Goal: Information Seeking & Learning: Check status

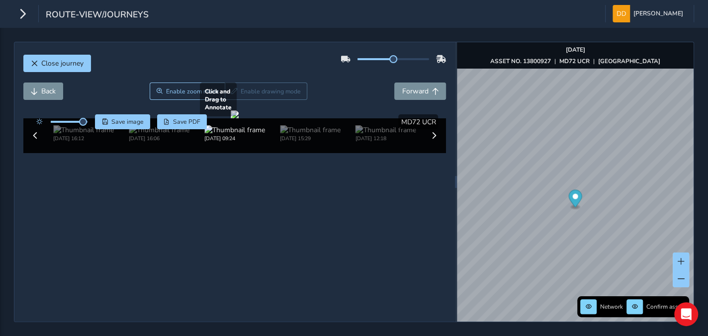
scroll to position [30, 0]
click at [209, 27] on div "route-view/journeys Dave Davison Colour Scheme: Dark Dim Light Logout" at bounding box center [354, 14] width 708 height 28
click at [23, 11] on icon "button" at bounding box center [22, 13] width 10 height 17
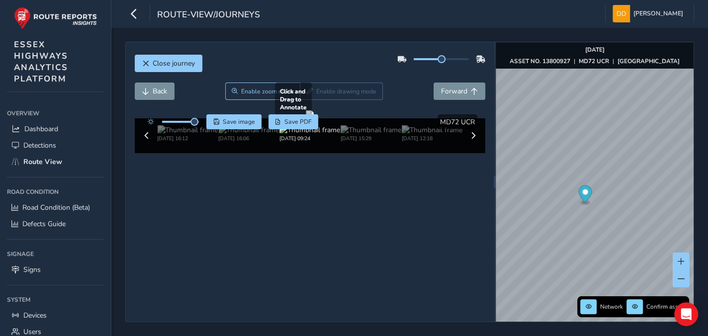
click at [306, 118] on div at bounding box center [310, 114] width 8 height 8
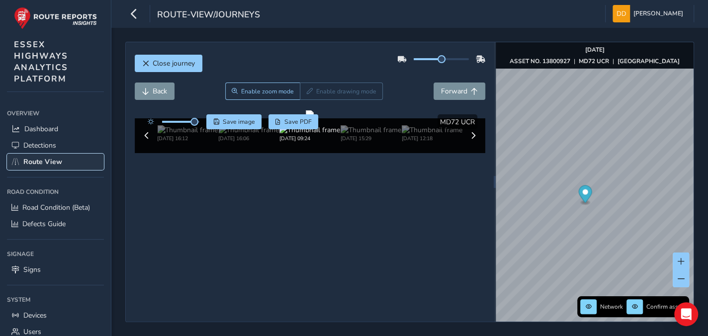
click at [46, 166] on span "Route View" at bounding box center [42, 161] width 39 height 9
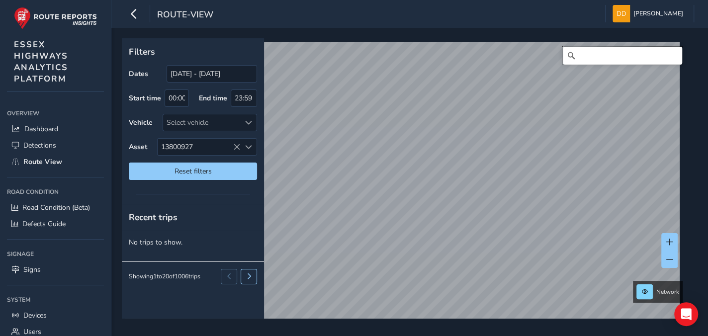
click at [587, 52] on input "Search" at bounding box center [622, 56] width 119 height 18
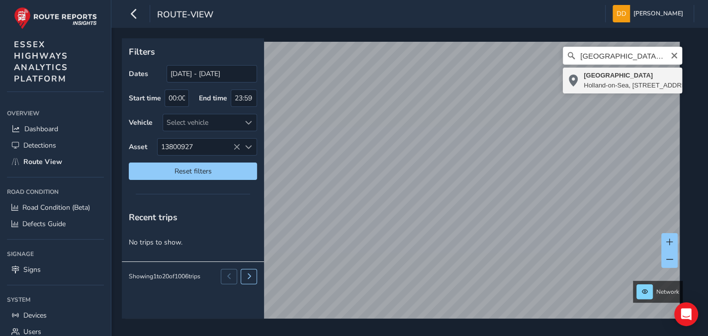
type input "Deanhill Avenue, Holland-on-Sea, Clacton-on-Sea, Tendring, Essex, England, CO15…"
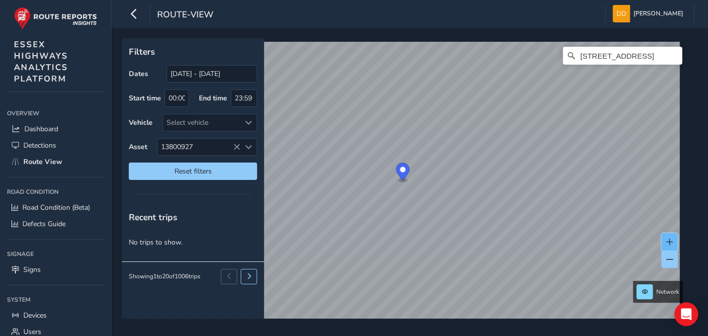
click at [669, 241] on span at bounding box center [669, 242] width 7 height 7
click at [237, 146] on icon at bounding box center [236, 147] width 7 height 7
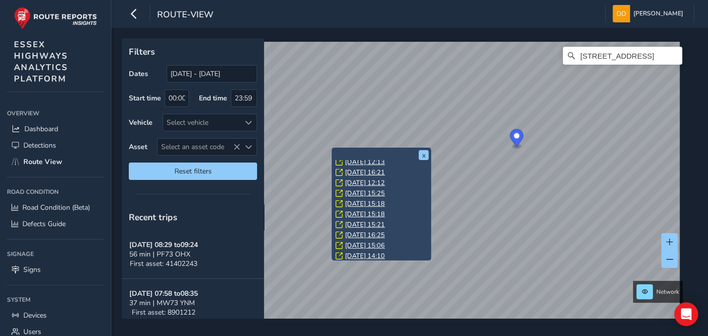
scroll to position [215, 0]
click at [363, 254] on link "Fri, 16 May, 15:18" at bounding box center [365, 257] width 40 height 9
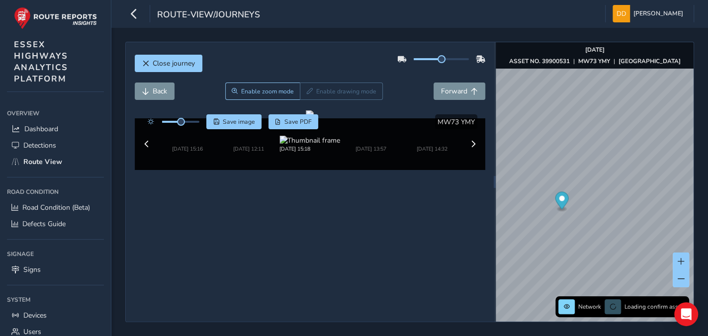
scroll to position [35, 0]
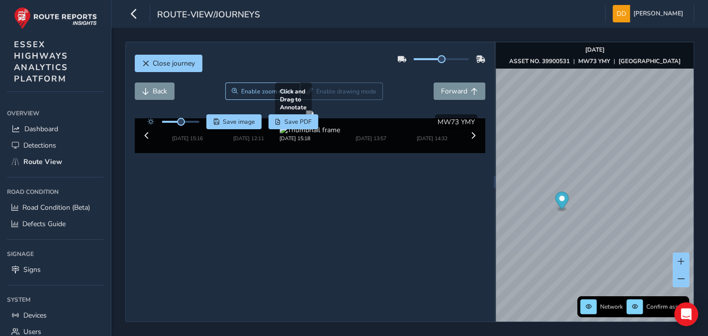
drag, startPoint x: 345, startPoint y: 206, endPoint x: 300, endPoint y: 204, distance: 44.8
click at [306, 118] on div at bounding box center [310, 114] width 8 height 8
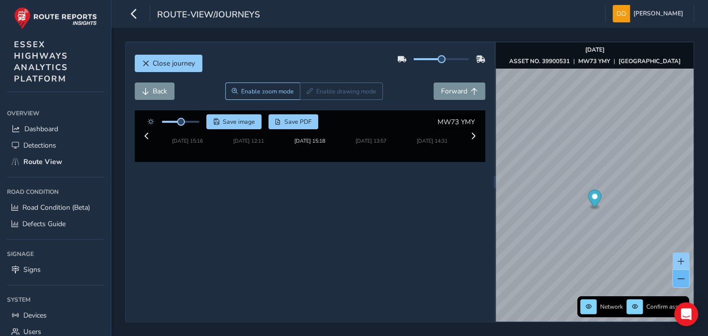
click at [684, 278] on button at bounding box center [681, 278] width 16 height 17
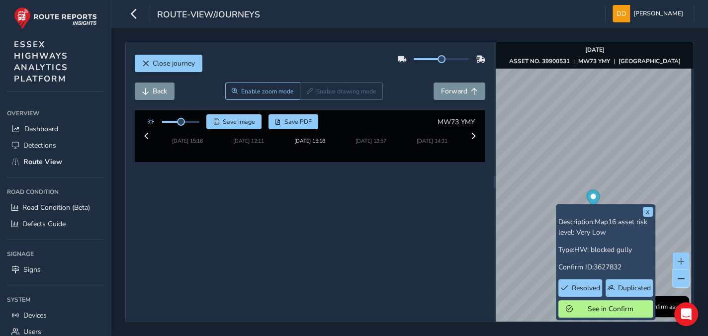
scroll to position [35, 0]
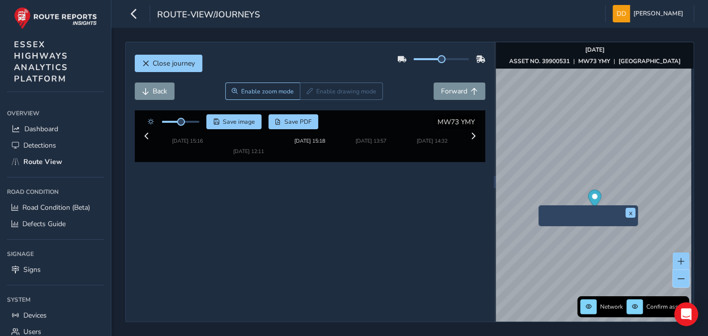
scroll to position [35, 0]
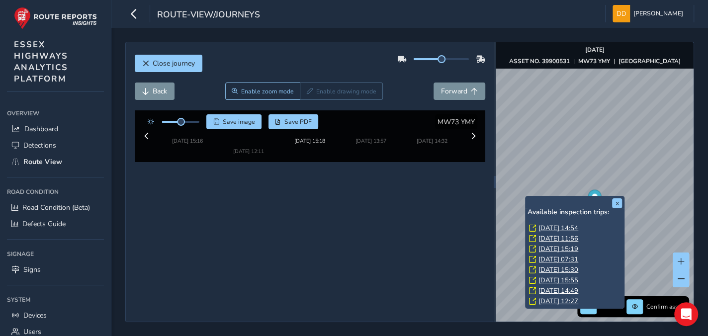
click at [540, 226] on link "Fri, 12 Sep, 14:54" at bounding box center [559, 228] width 40 height 9
